Goal: Find specific page/section

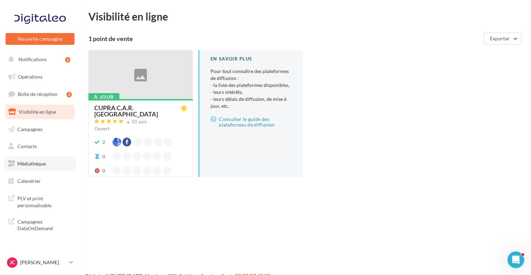
click at [31, 159] on link "Médiathèque" at bounding box center [40, 164] width 72 height 15
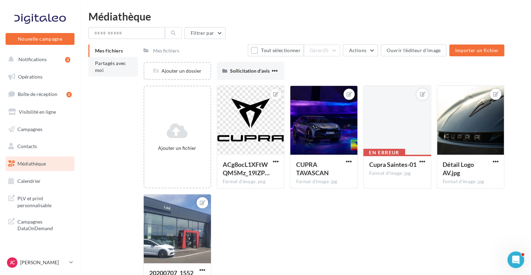
click at [106, 62] on span "Partagés avec moi" at bounding box center [110, 66] width 31 height 13
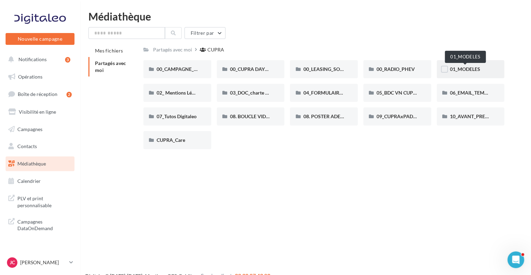
click at [468, 66] on span "01_MODELES" at bounding box center [465, 69] width 30 height 6
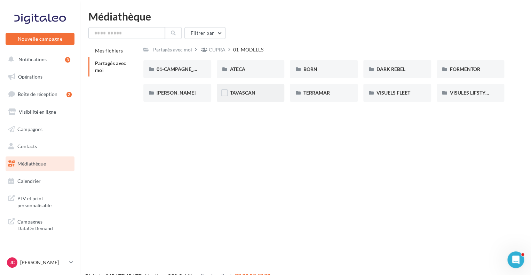
click at [262, 91] on div "TAVASCAN" at bounding box center [250, 92] width 41 height 7
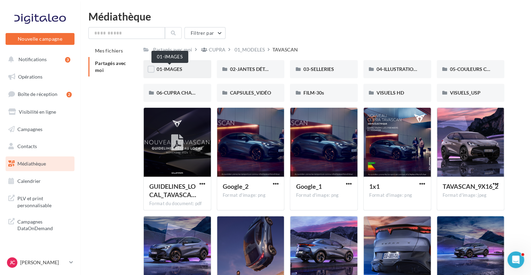
click at [175, 71] on span "01-IMAGES" at bounding box center [170, 69] width 26 height 6
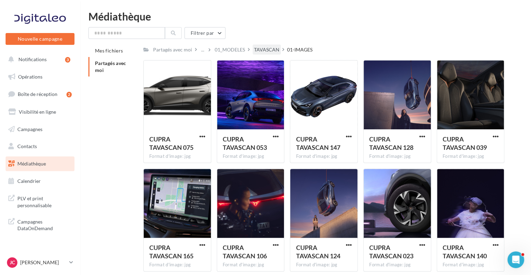
click at [257, 46] on div "TAVASCAN" at bounding box center [267, 50] width 28 height 10
